Goal: Information Seeking & Learning: Check status

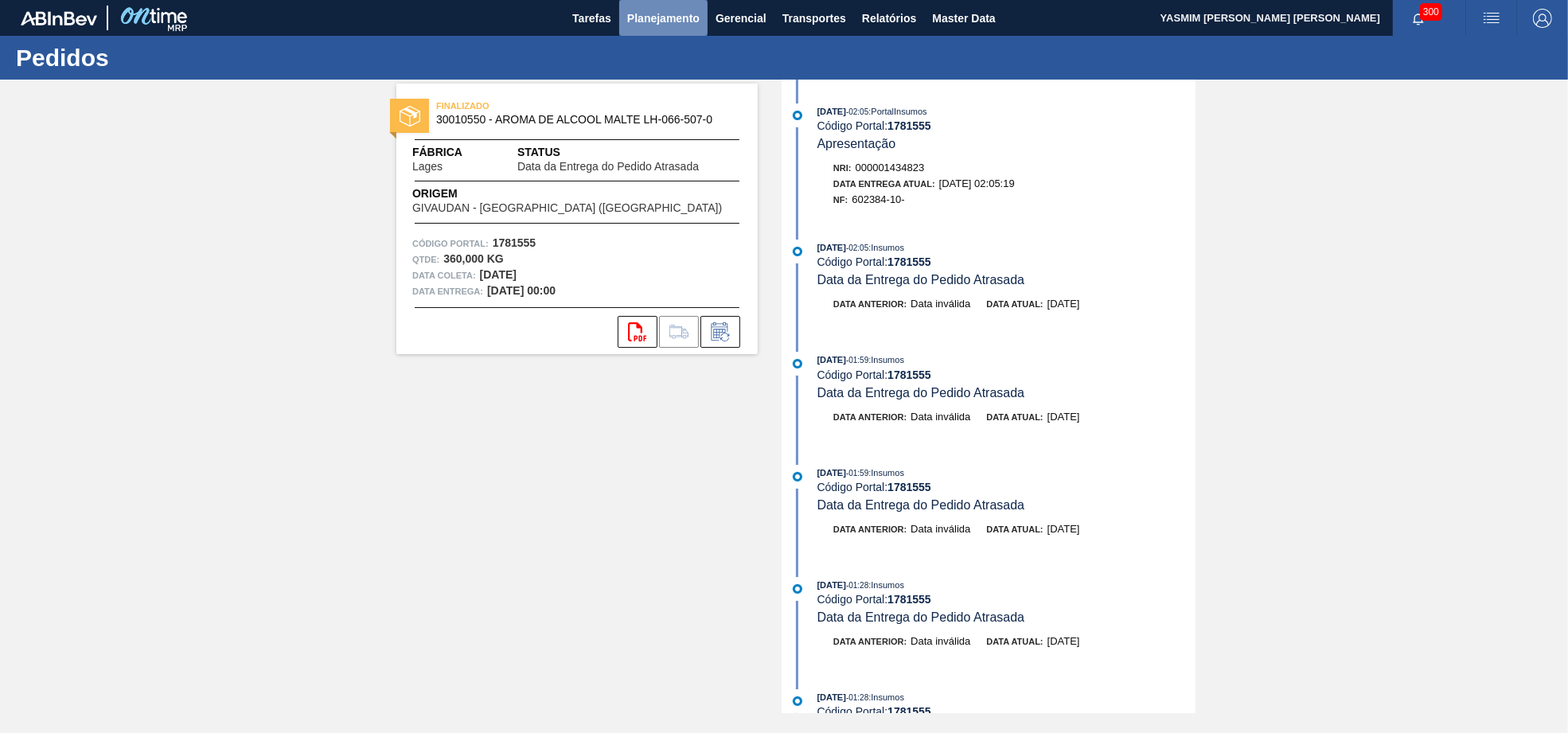
click at [673, 12] on span "Planejamento" at bounding box center [663, 18] width 73 height 19
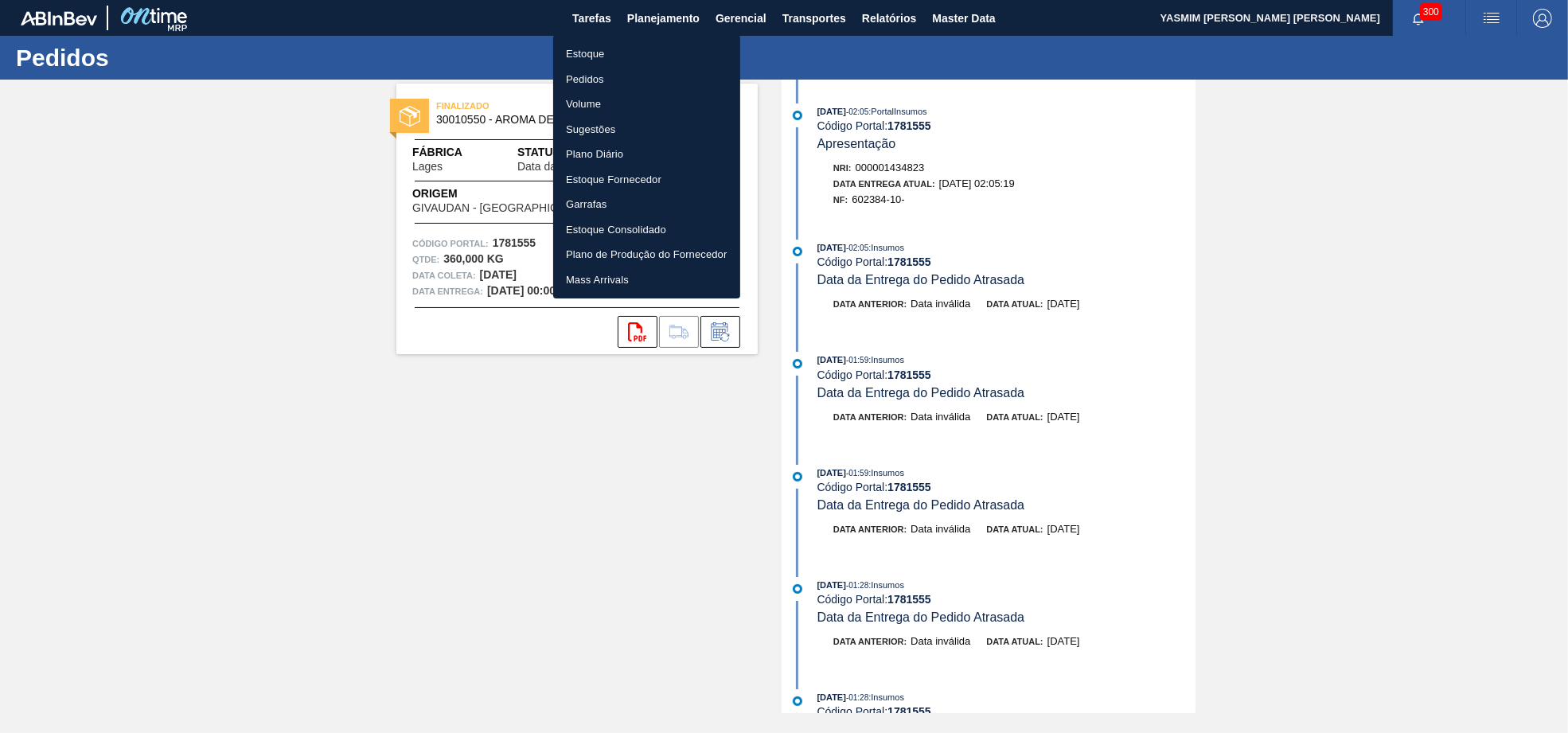
click at [614, 71] on li "Pedidos" at bounding box center [646, 79] width 187 height 26
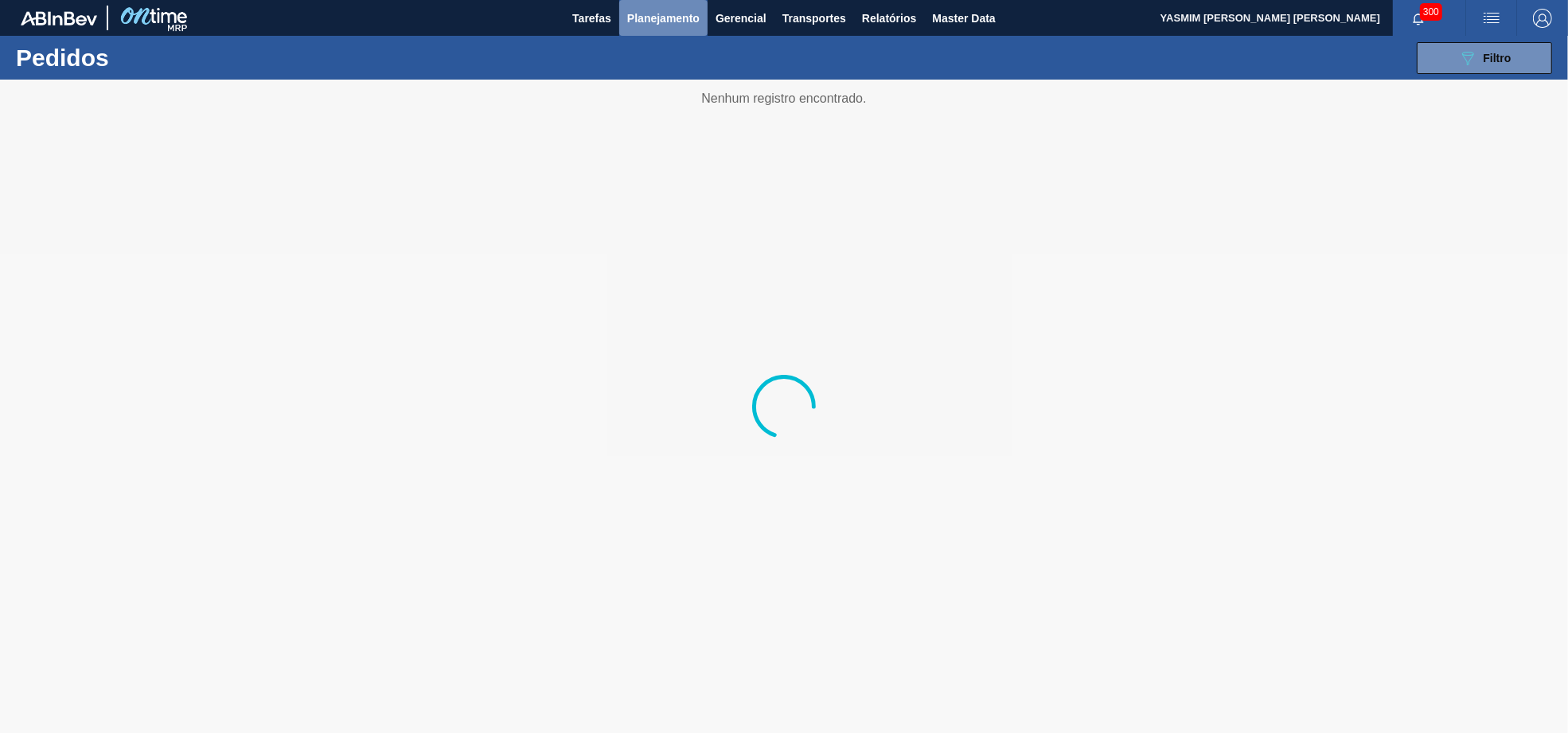
click at [686, 22] on button "Planejamento" at bounding box center [663, 18] width 88 height 36
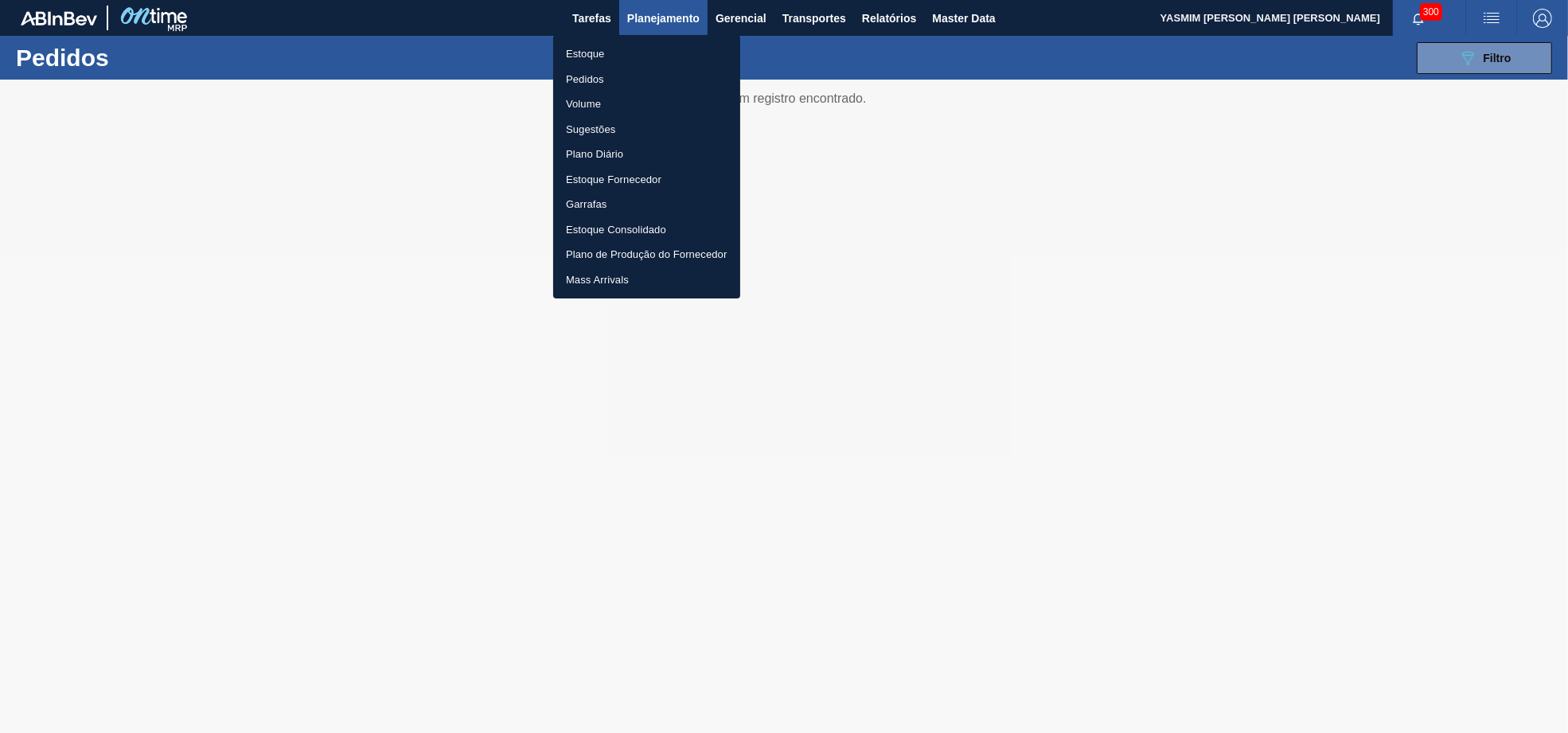
click at [608, 49] on li "Estoque" at bounding box center [646, 54] width 187 height 26
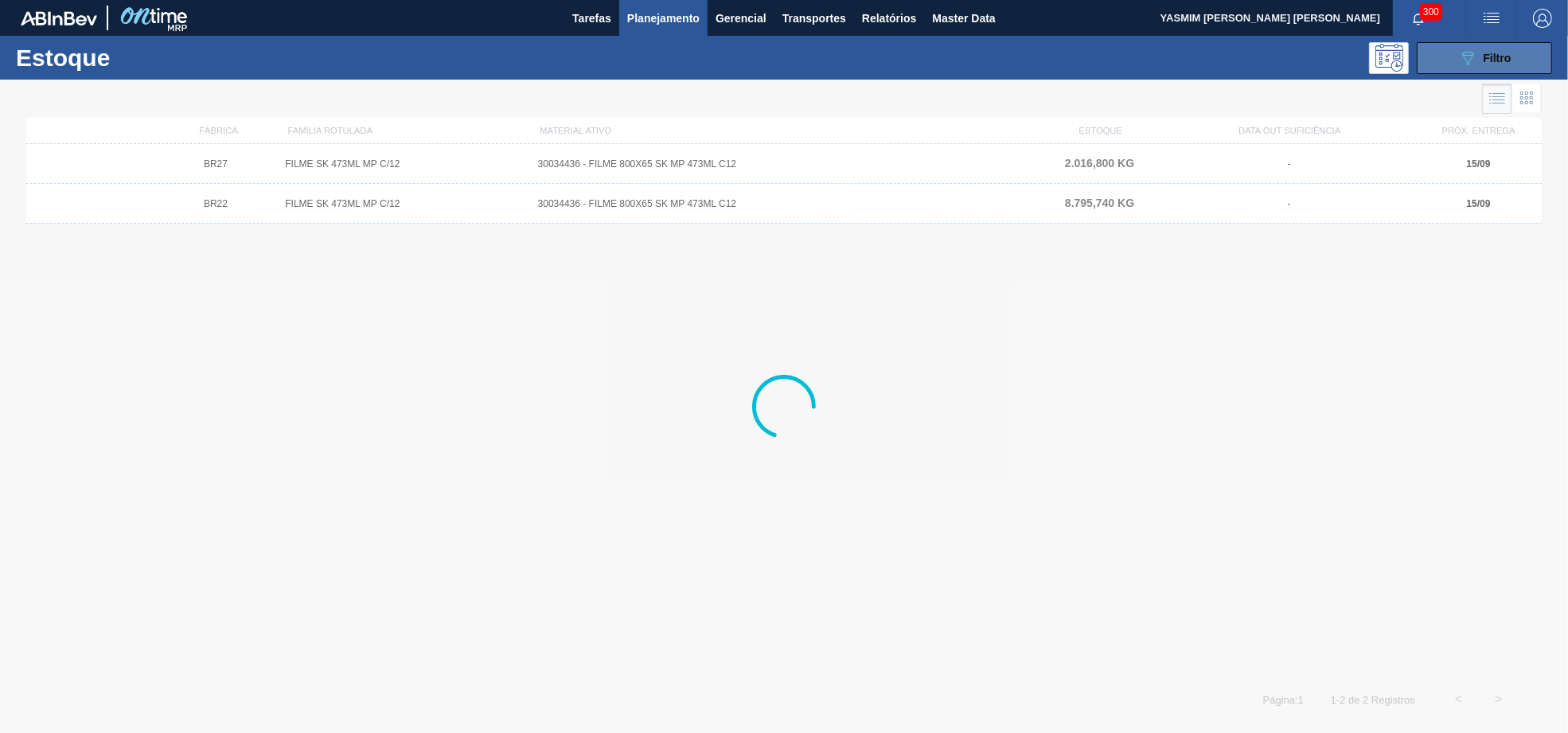
click at [1466, 47] on button "089F7B8B-B2A5-4AFE-B5C0-19BA573D28AC Filtro" at bounding box center [1484, 58] width 135 height 32
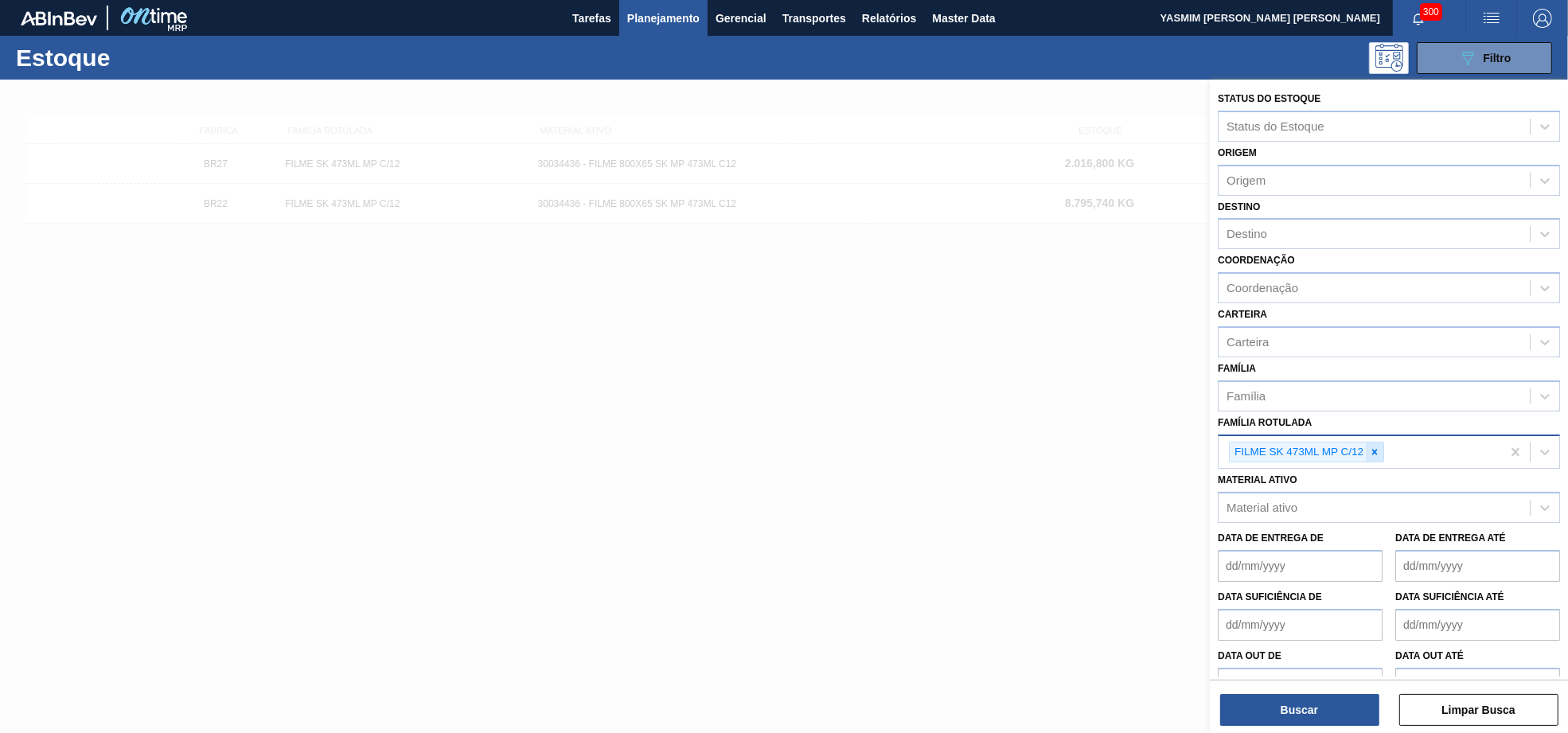
click at [1379, 442] on div at bounding box center [1374, 452] width 18 height 20
click at [648, 26] on span "Planejamento" at bounding box center [663, 18] width 73 height 19
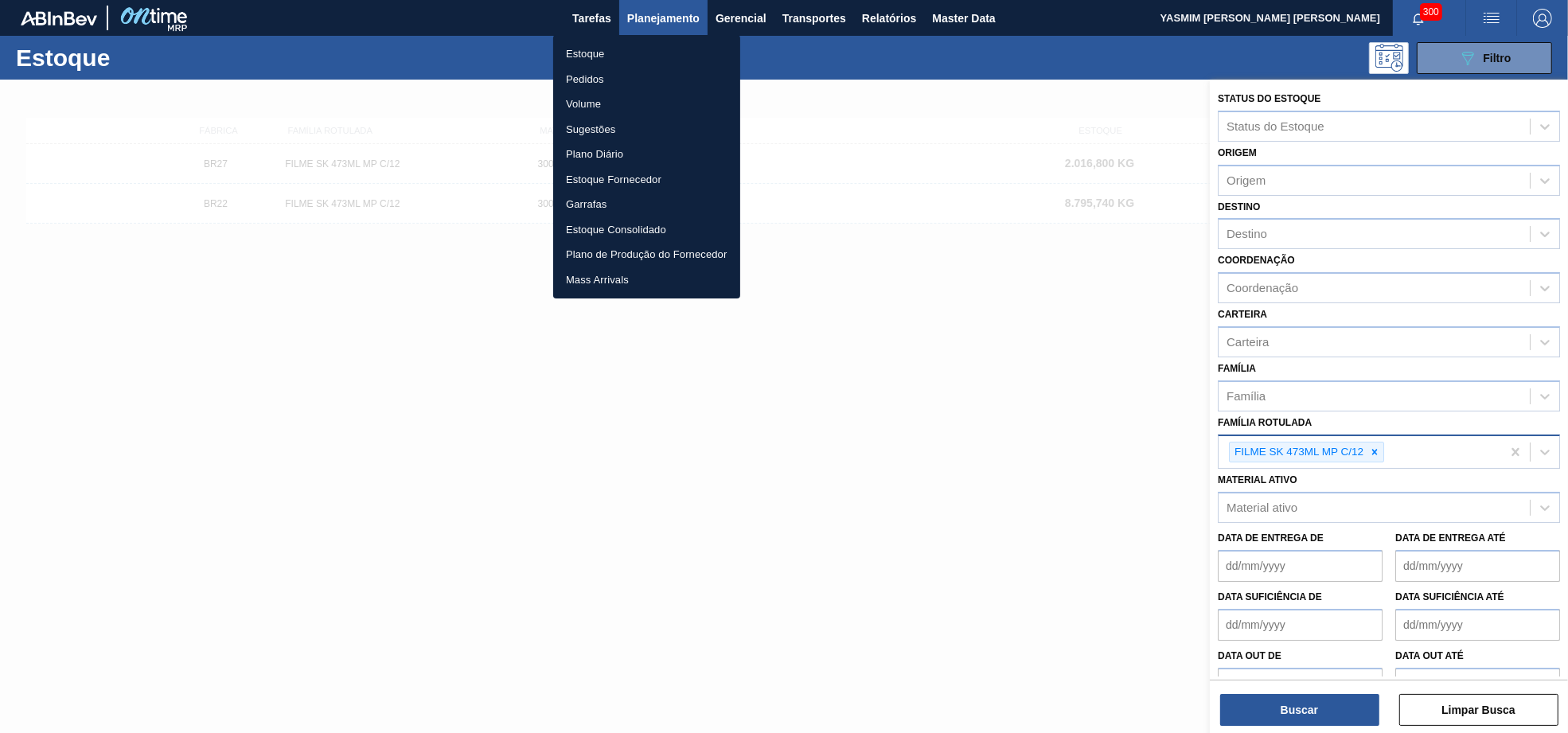
click at [620, 70] on li "Pedidos" at bounding box center [646, 79] width 187 height 26
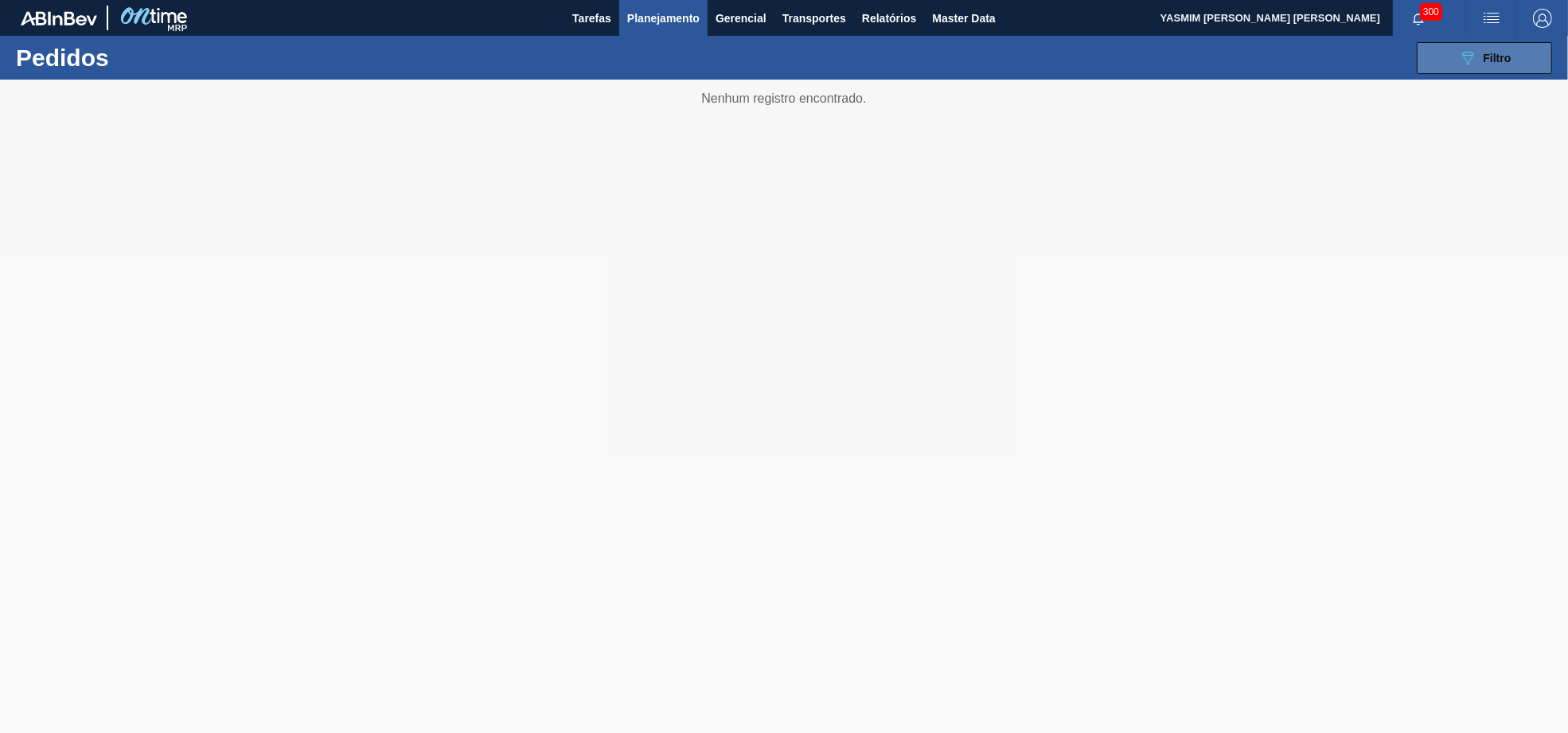
click at [1490, 53] on span "Filtro" at bounding box center [1496, 58] width 28 height 13
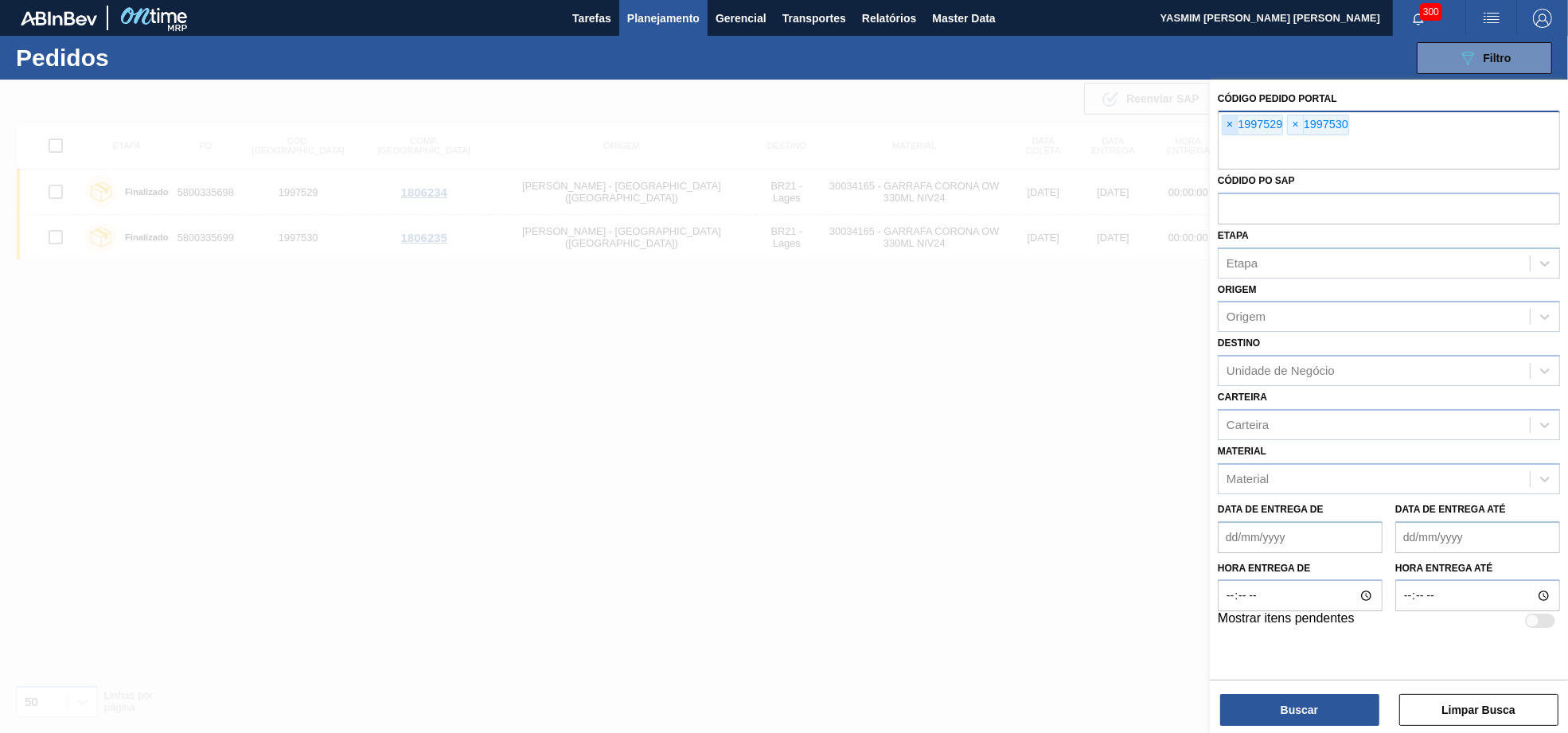
click at [1228, 123] on span "×" at bounding box center [1230, 124] width 15 height 19
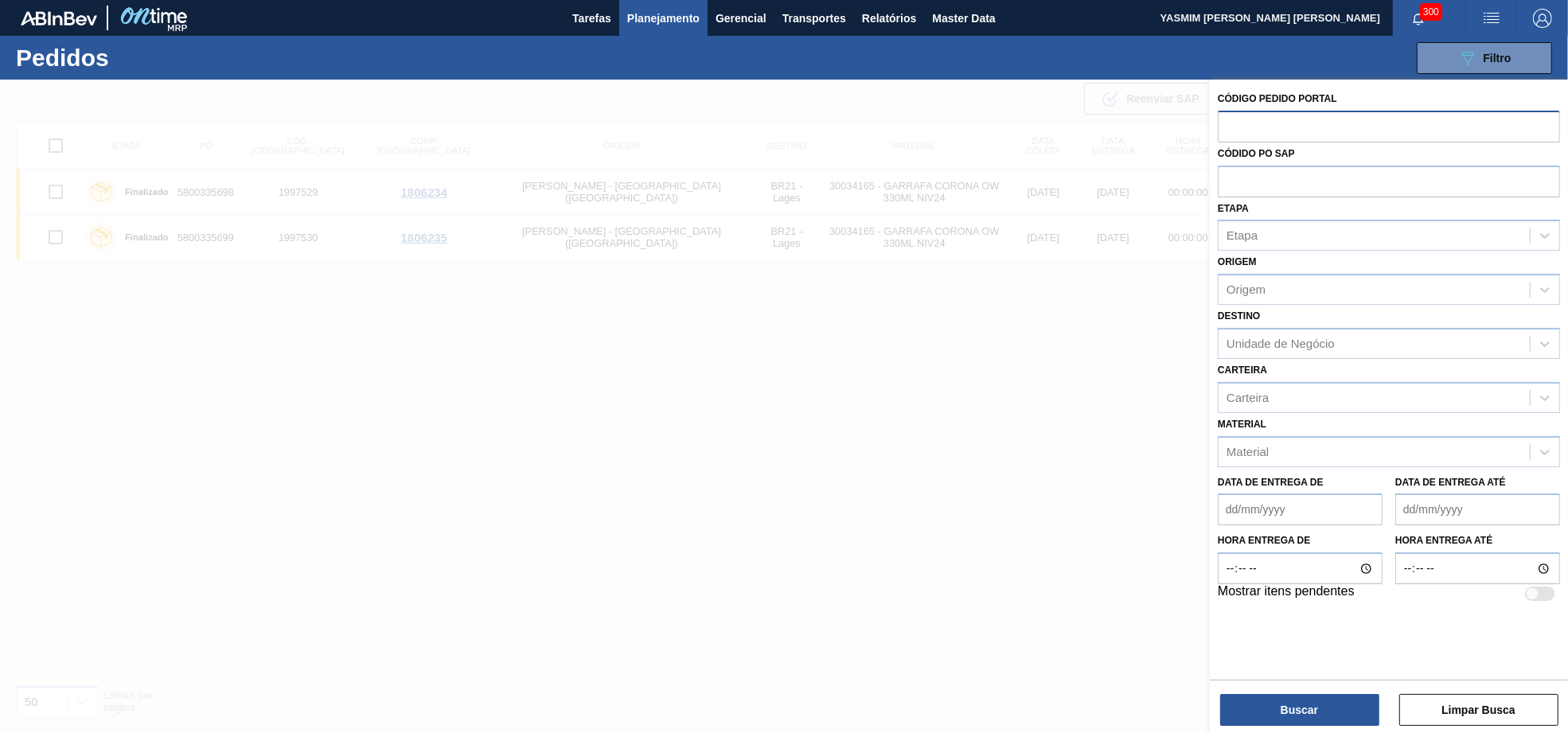
click at [1247, 163] on div "Códido PO SAP" at bounding box center [1389, 170] width 342 height 55
click at [1270, 178] on input "text" at bounding box center [1389, 180] width 342 height 30
paste input "5800352701"
type input "5800352701"
click at [1250, 728] on div "Código Pedido Portal Códido PO SAP Etapa Etapa Origem Origem Destino Unidade de…" at bounding box center [1388, 407] width 358 height 656
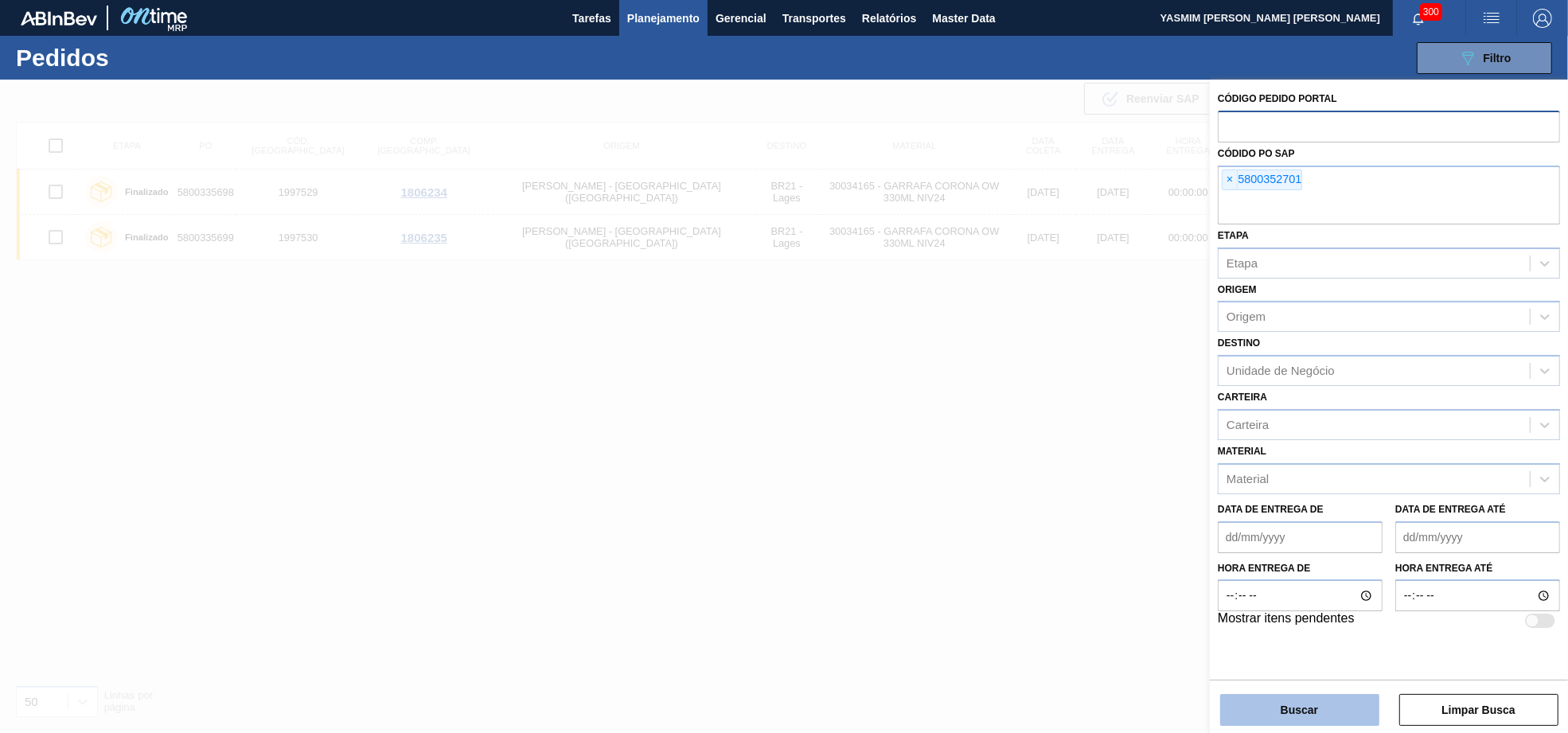
click at [1259, 713] on button "Buscar" at bounding box center [1299, 710] width 159 height 32
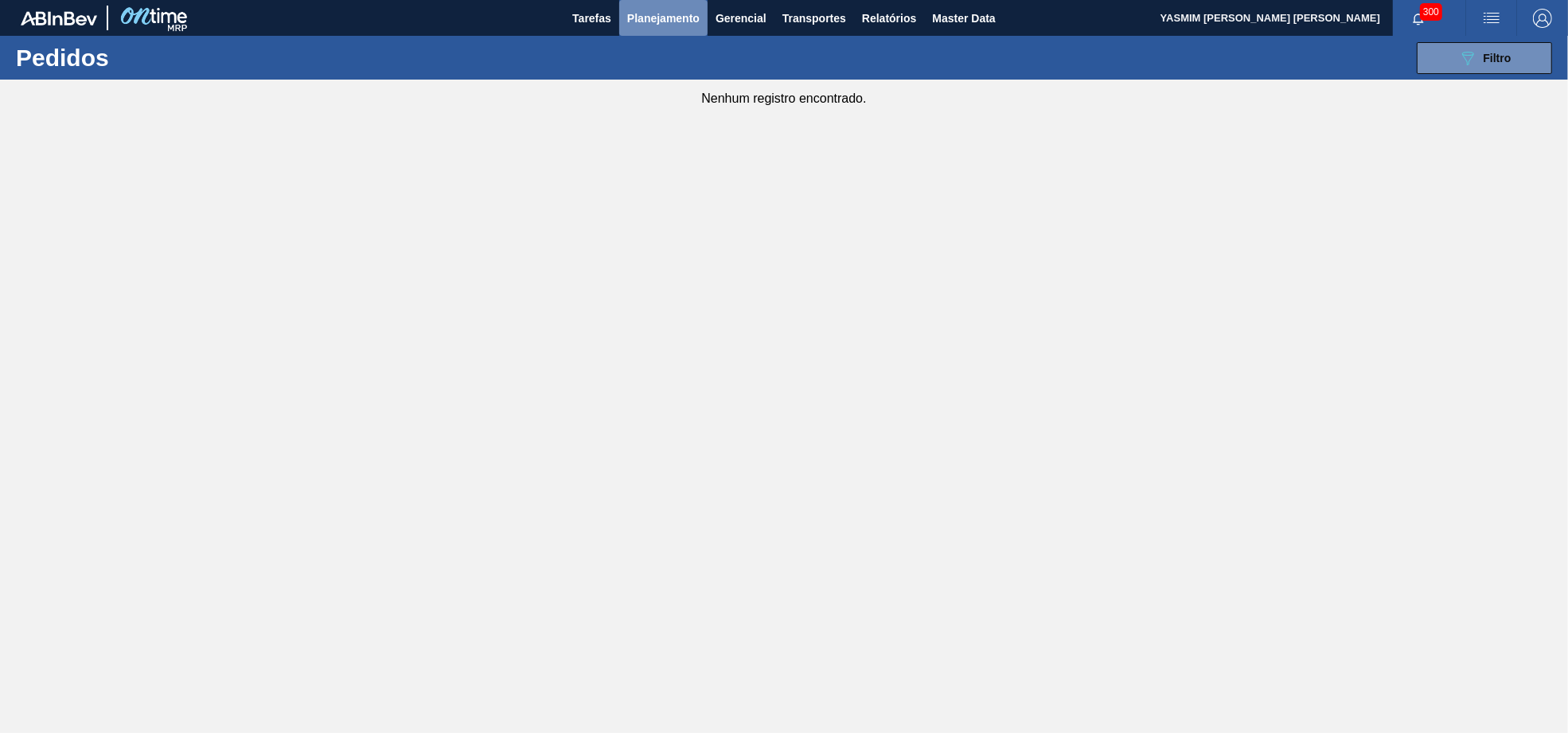
click at [656, 8] on span "Planejamento" at bounding box center [663, 18] width 73 height 19
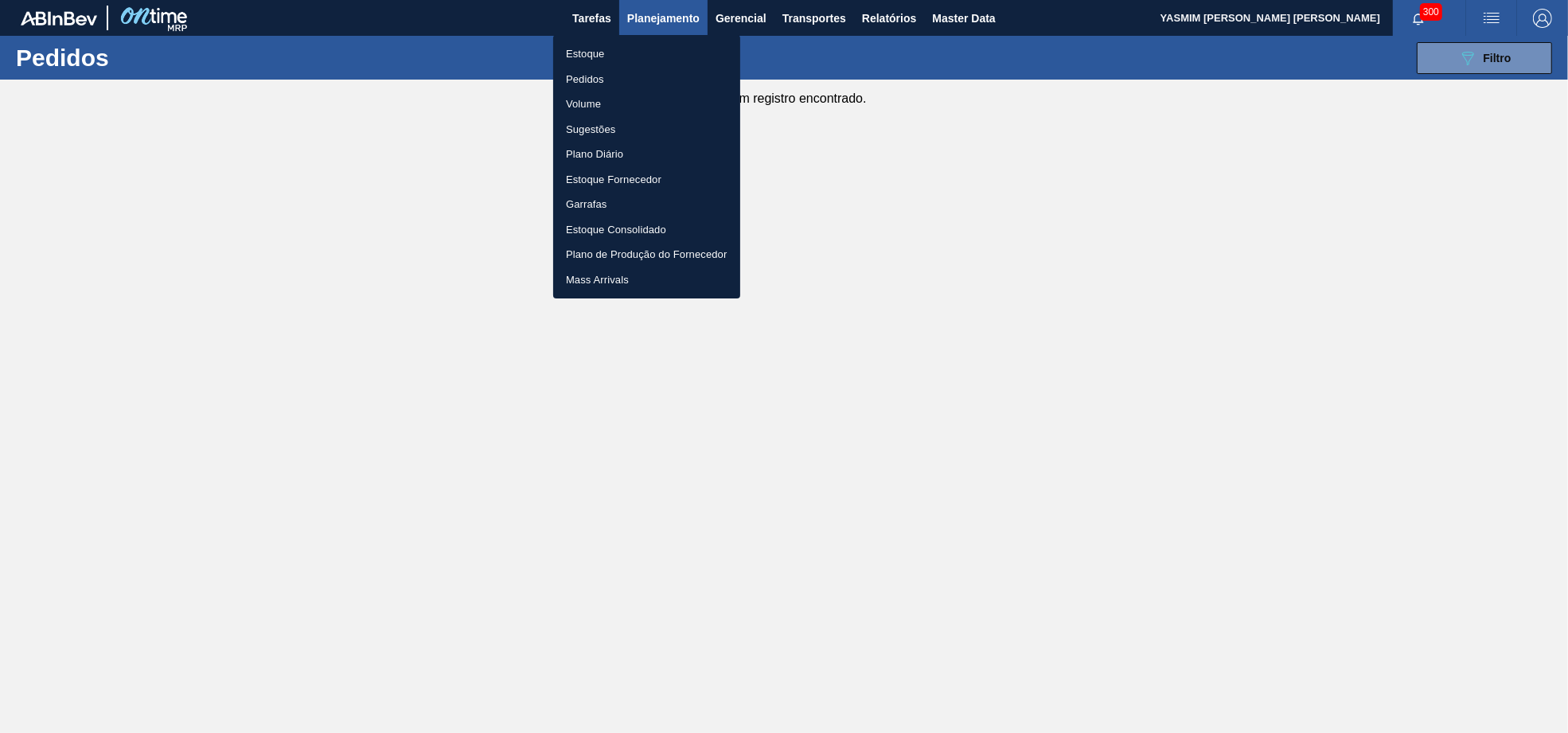
click at [609, 47] on li "Estoque" at bounding box center [646, 54] width 187 height 26
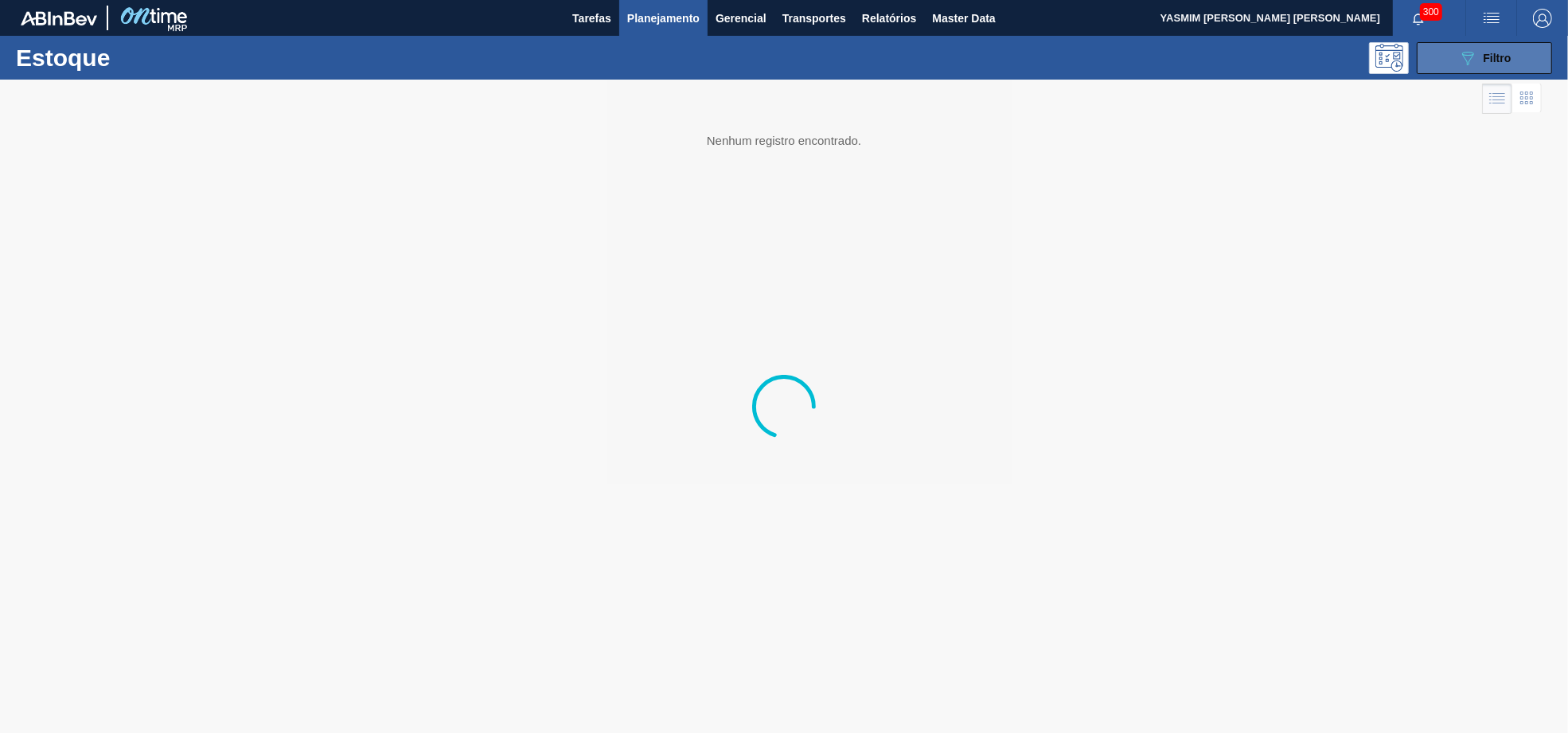
click at [1425, 62] on button "089F7B8B-B2A5-4AFE-B5C0-19BA573D28AC Filtro" at bounding box center [1484, 58] width 135 height 32
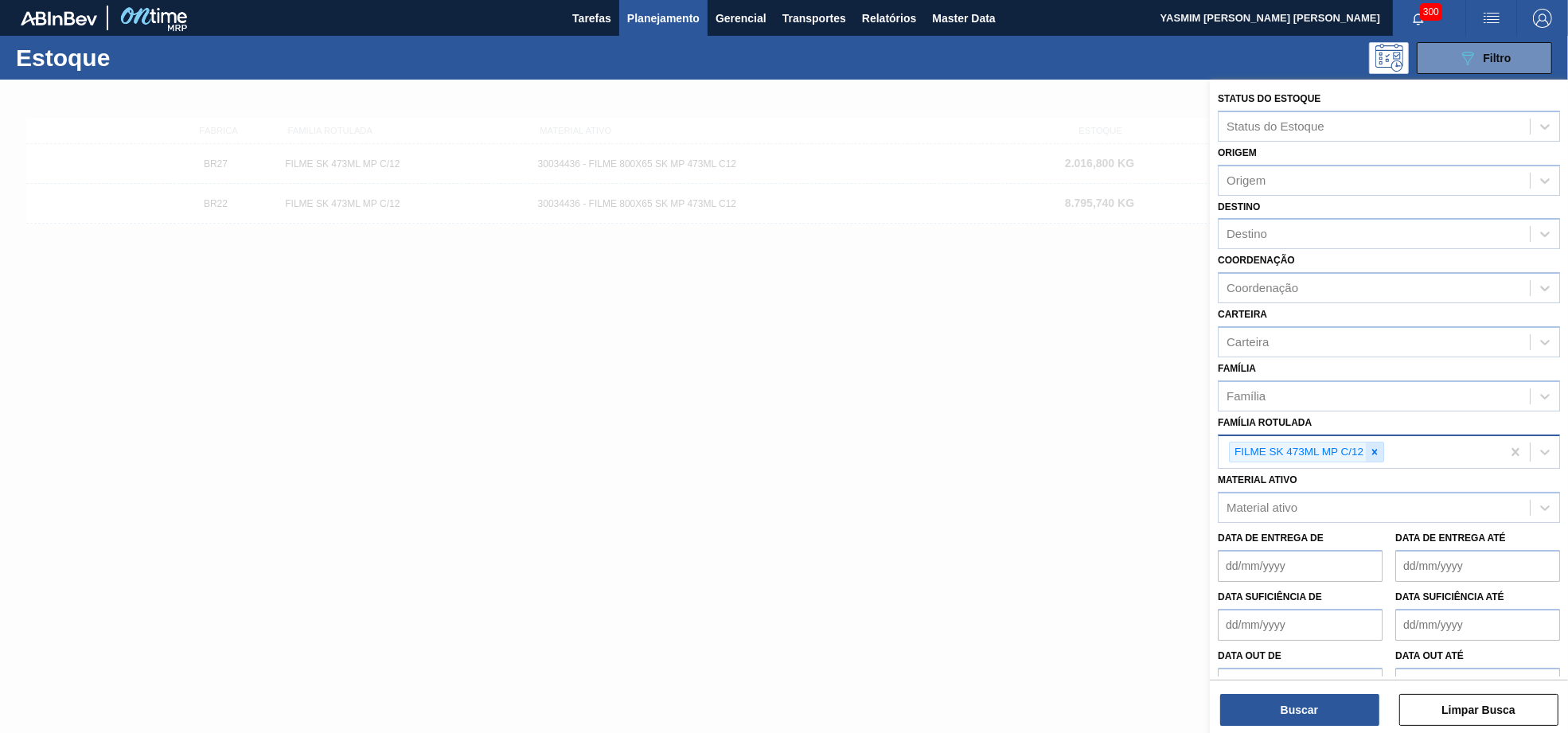
click at [1380, 449] on div at bounding box center [1374, 452] width 18 height 20
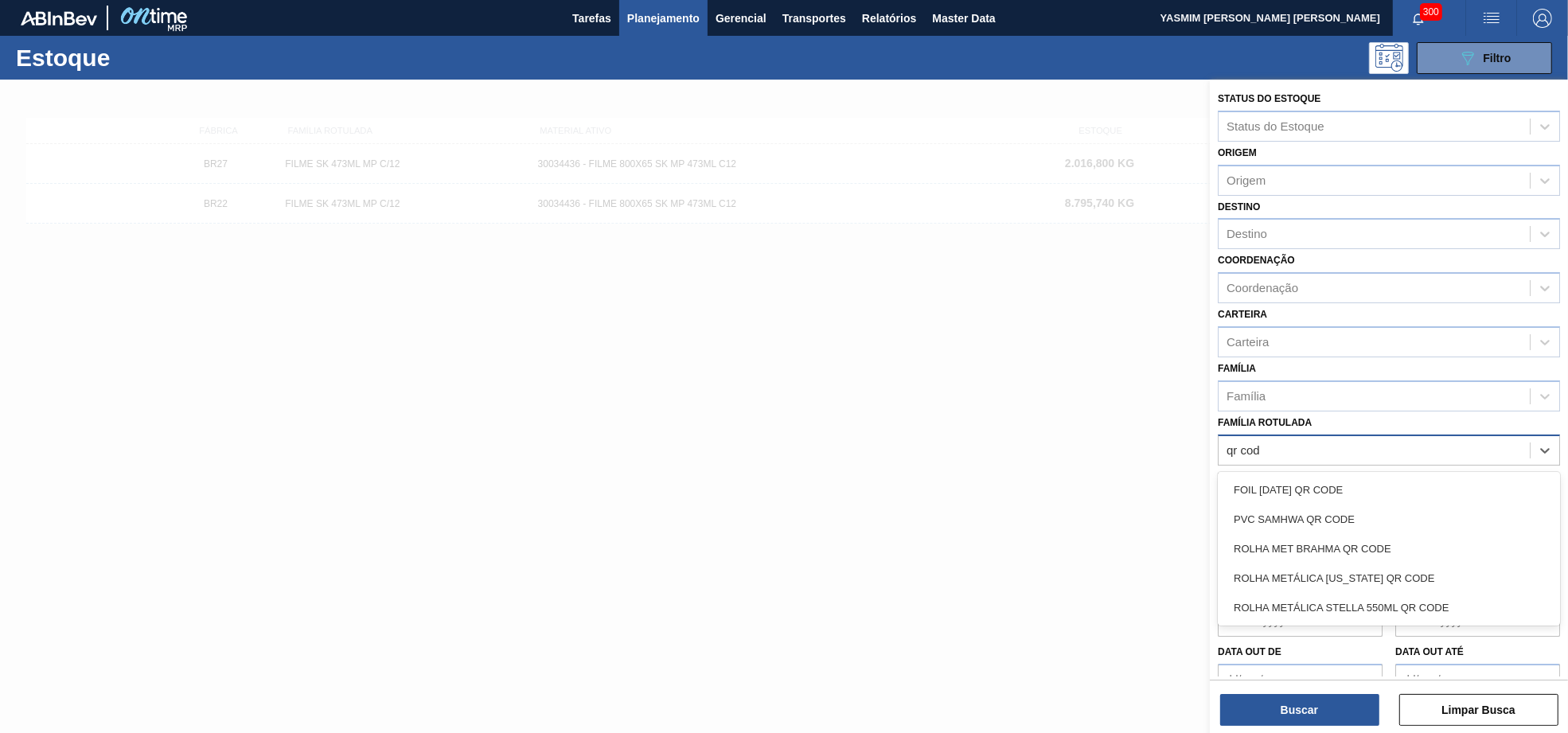
type Rotulada "qr code"
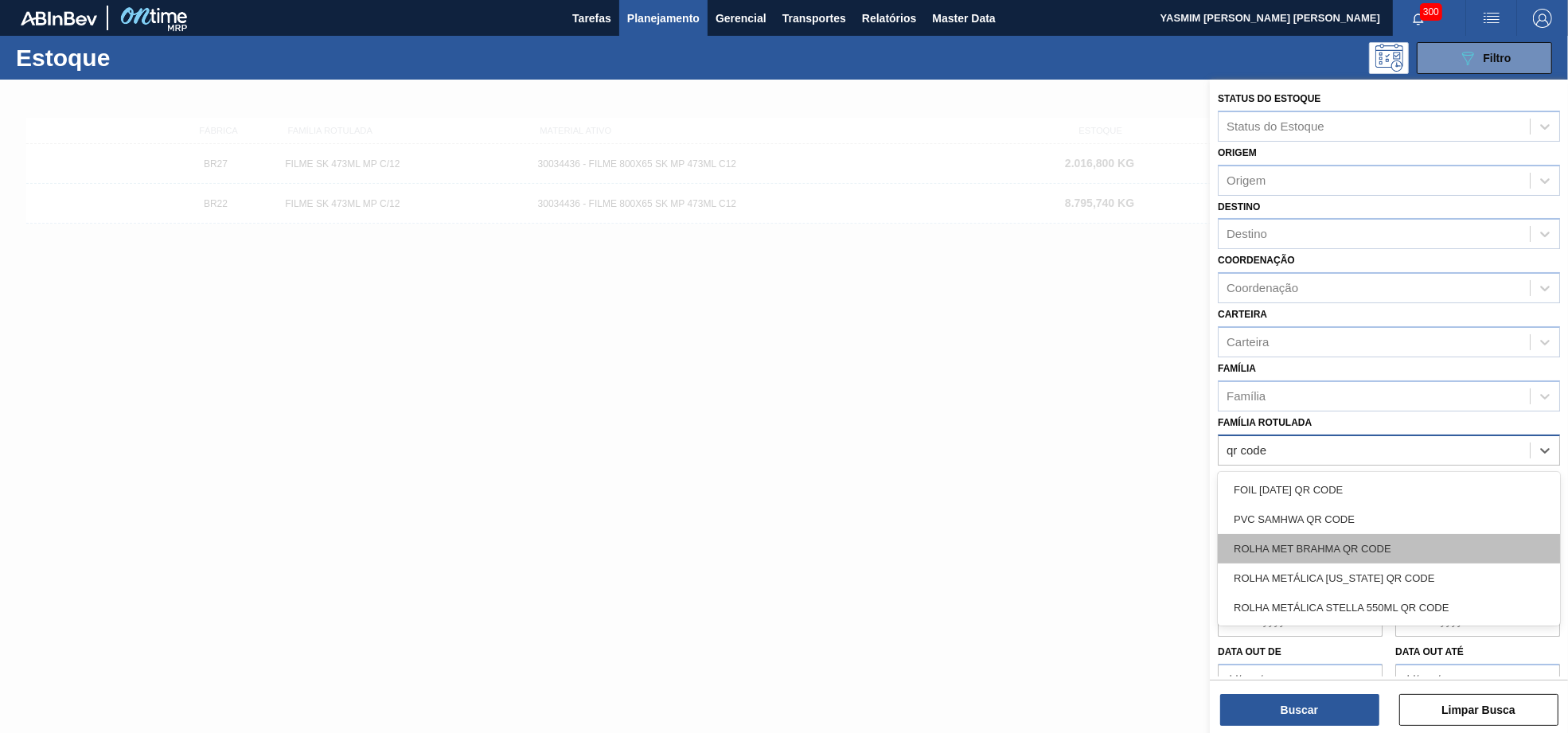
click at [1453, 550] on div "ROLHA MET BRAHMA QR CODE" at bounding box center [1389, 548] width 342 height 29
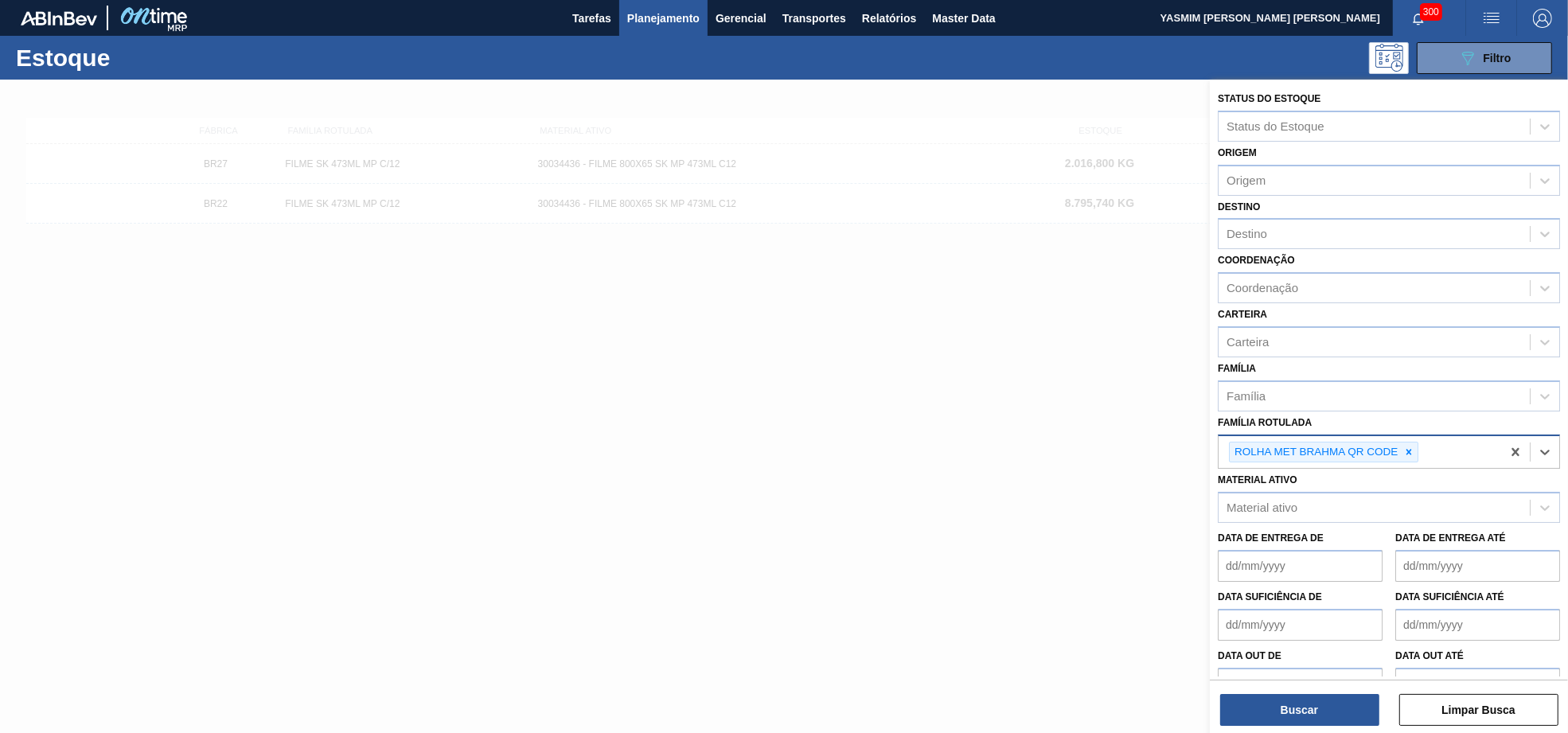
click at [1292, 686] on div "Buscar Limpar Busca" at bounding box center [1388, 701] width 358 height 44
click at [1301, 694] on button "Buscar" at bounding box center [1299, 710] width 159 height 32
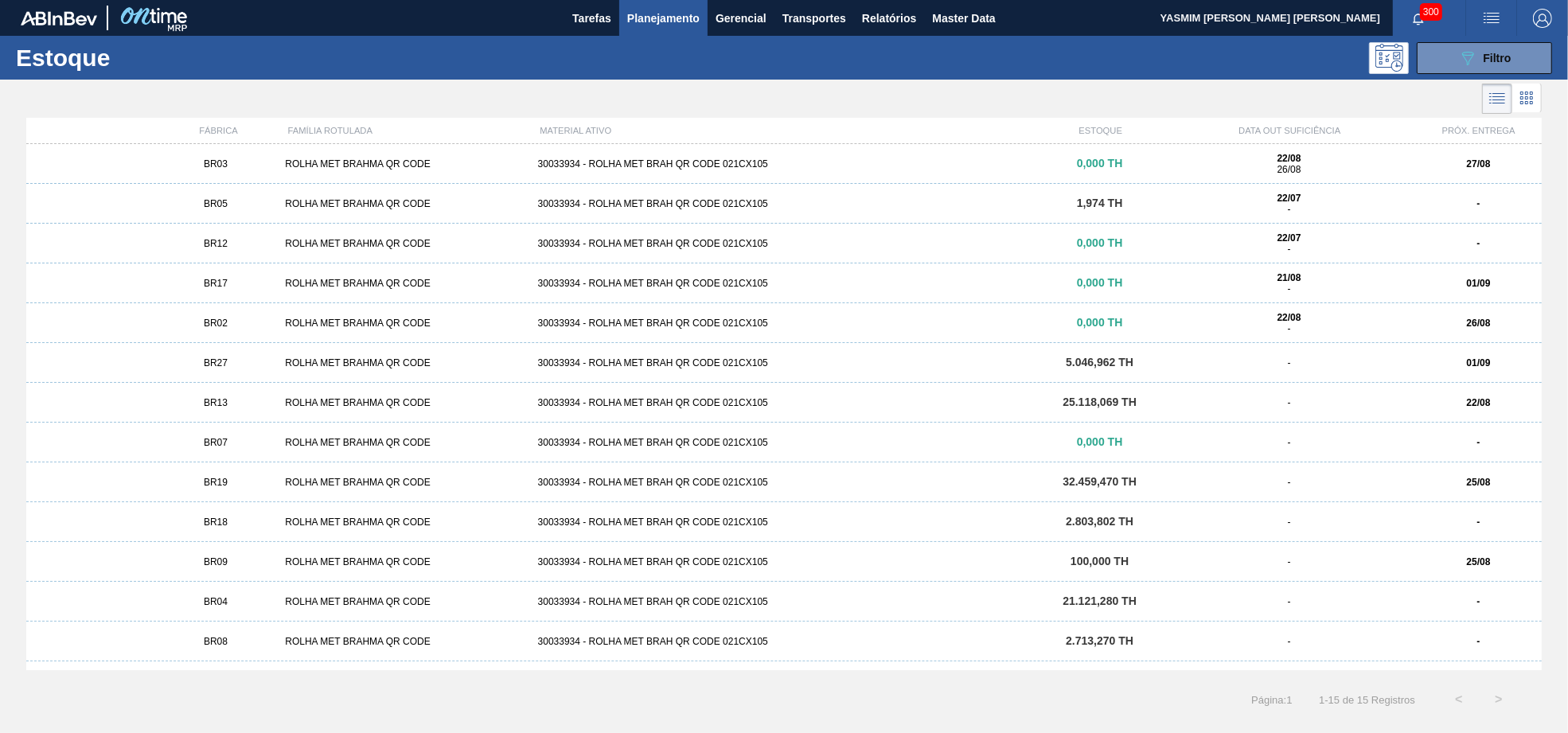
scroll to position [70, 0]
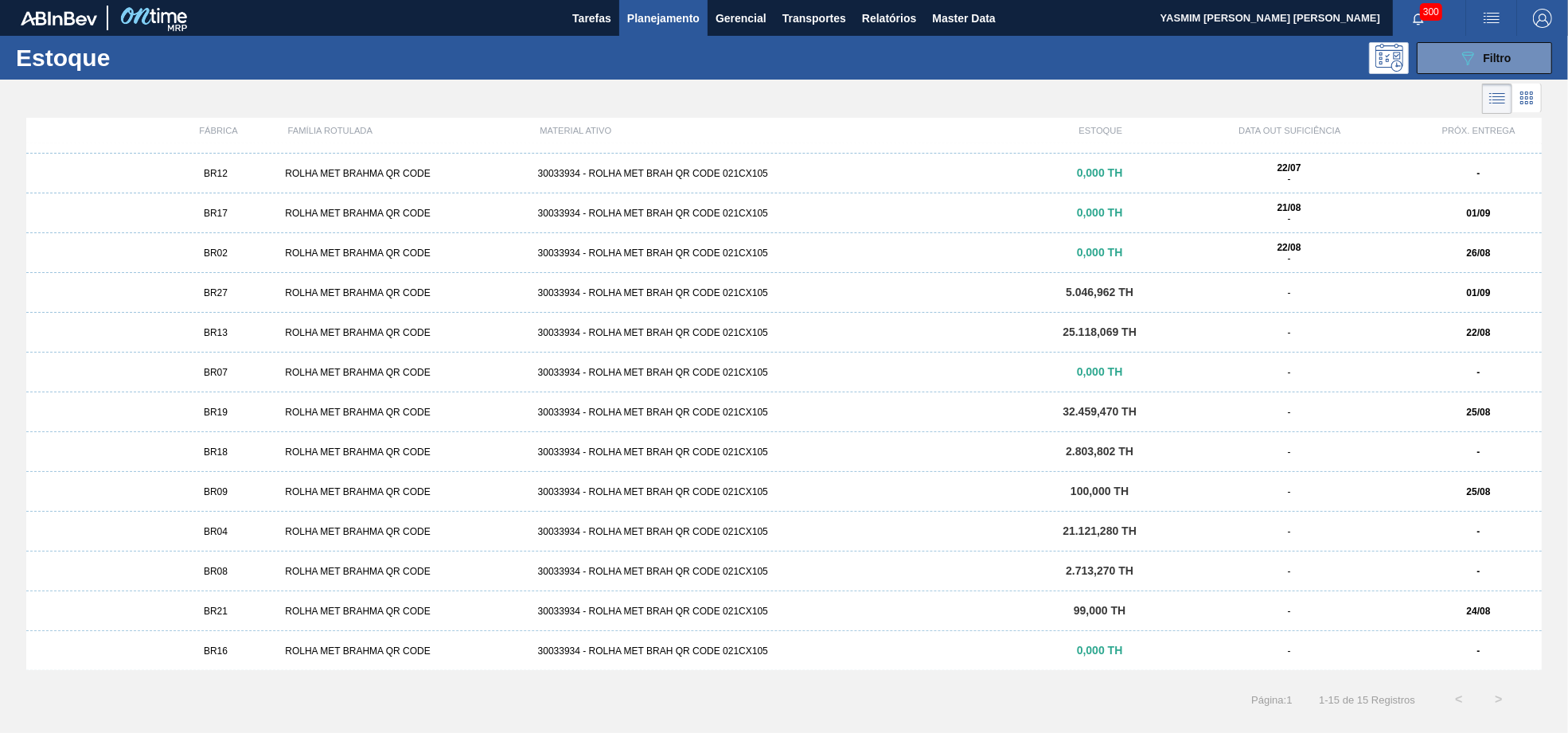
click at [304, 483] on div "BR09 ROLHA MET BRAHMA QR CODE 30033934 - ROLHA MET BRAH QR CODE 021CX105 100,00…" at bounding box center [783, 492] width 1515 height 40
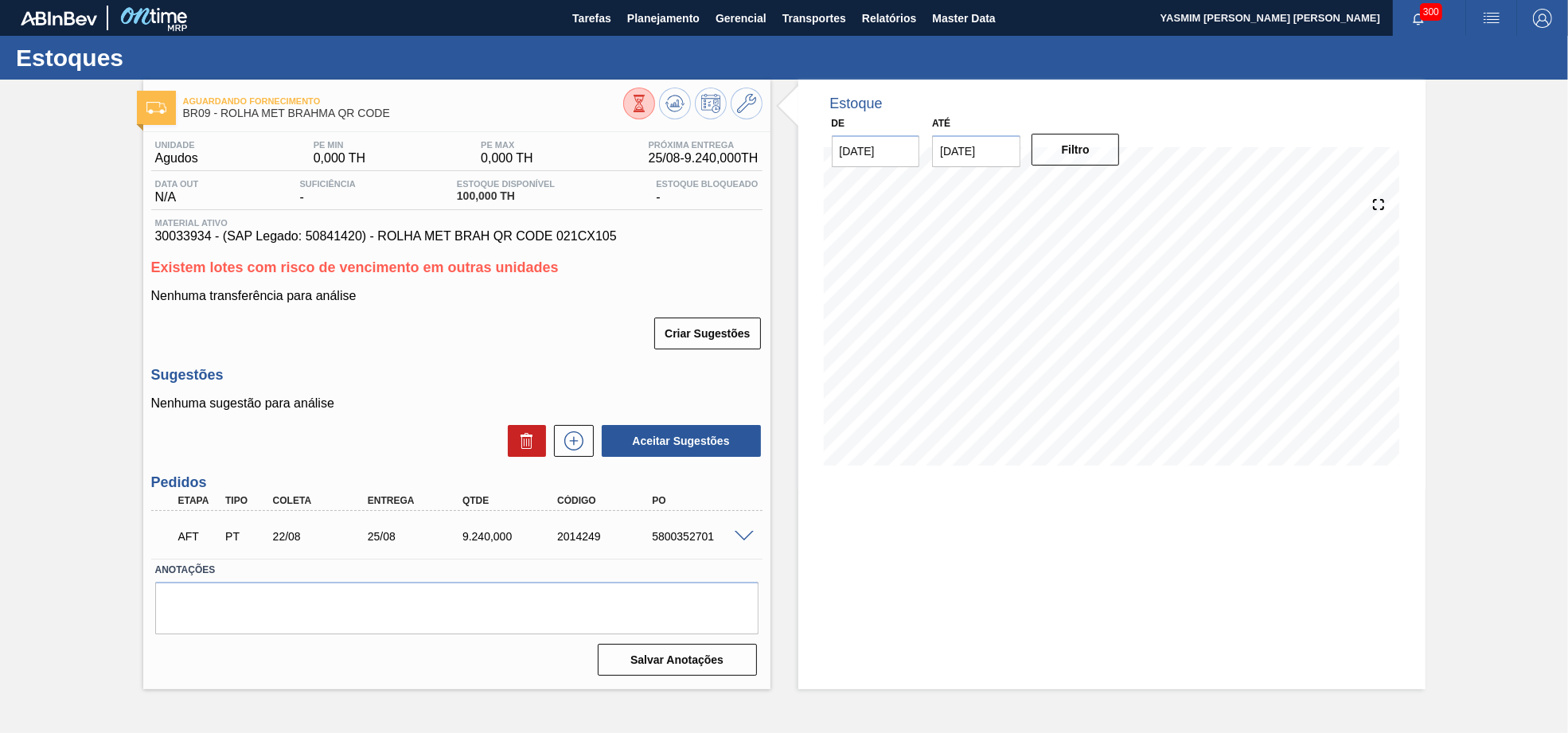
click at [695, 534] on div "5800352701" at bounding box center [701, 535] width 107 height 13
click at [741, 546] on div "AFT PT 22/08 25/08 9.240,000 2014249 5800352701" at bounding box center [456, 535] width 611 height 40
click at [733, 540] on div at bounding box center [746, 535] width 32 height 12
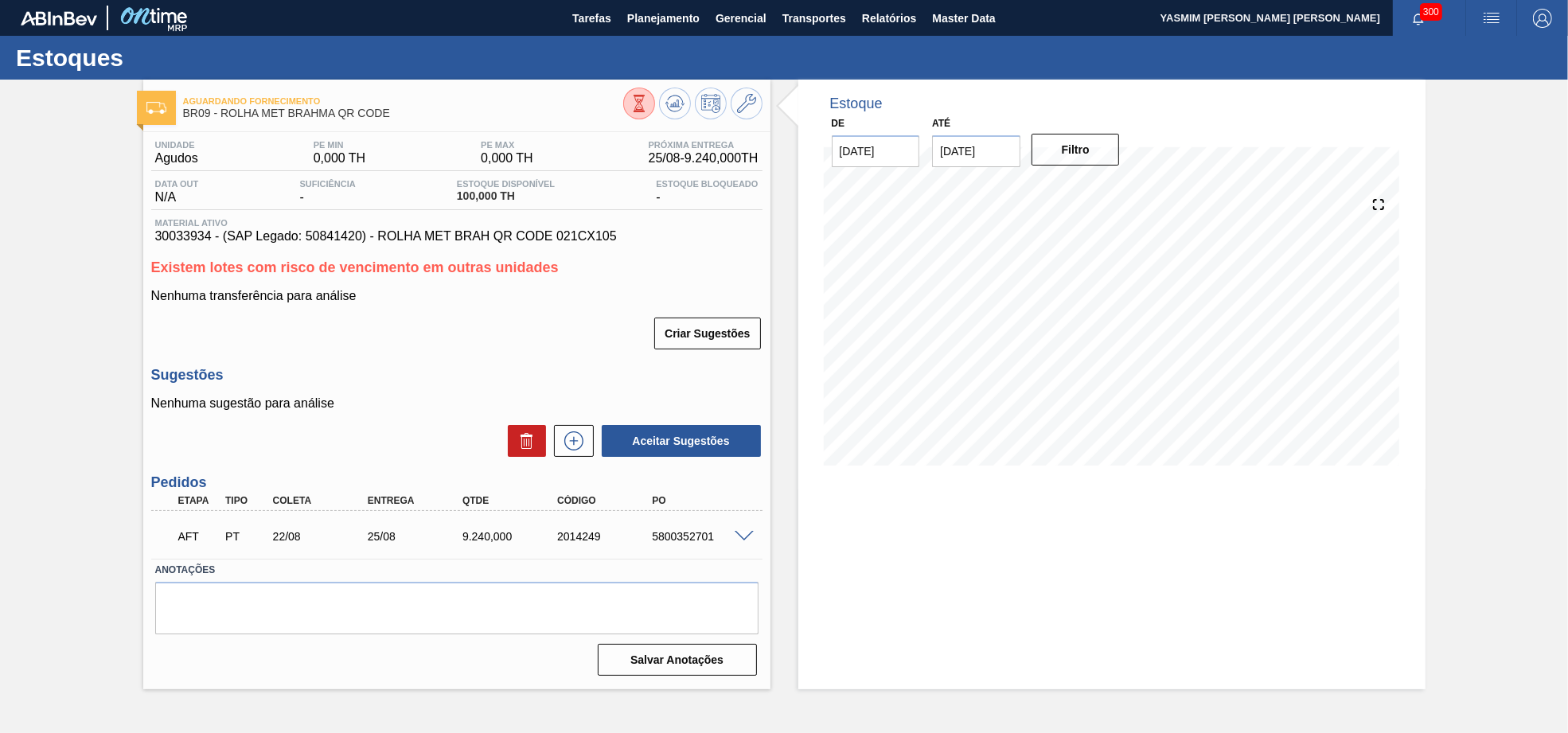
click at [739, 542] on span at bounding box center [744, 536] width 19 height 12
